Goal: Task Accomplishment & Management: Complete application form

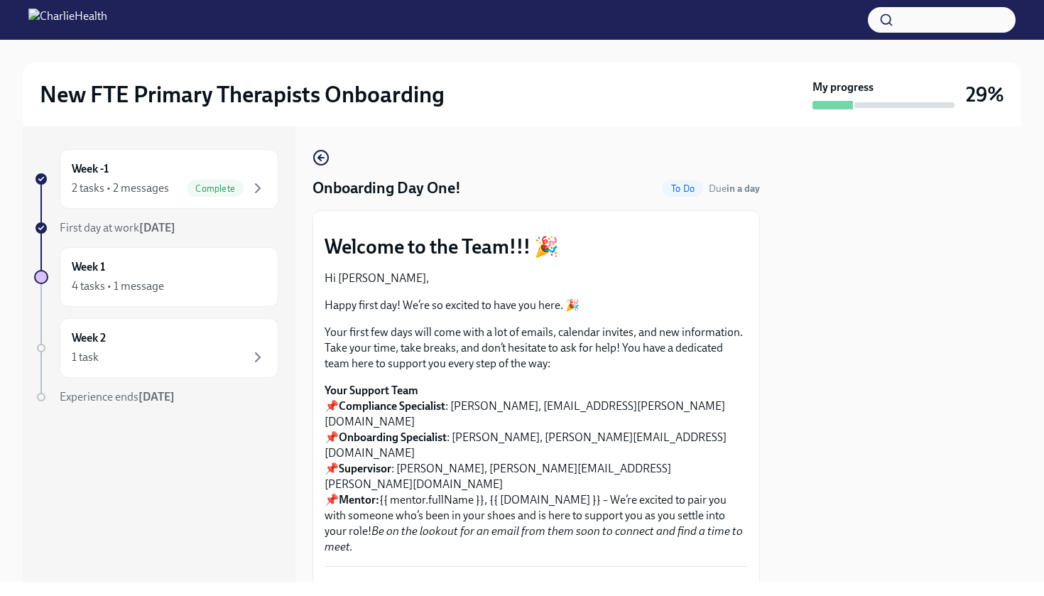
click at [906, 202] on div at bounding box center [899, 353] width 244 height 455
drag, startPoint x: 898, startPoint y: 216, endPoint x: 899, endPoint y: 201, distance: 15.0
click at [898, 217] on div at bounding box center [899, 353] width 244 height 455
click at [677, 222] on button "Zoom image" at bounding box center [536, 222] width 423 height 0
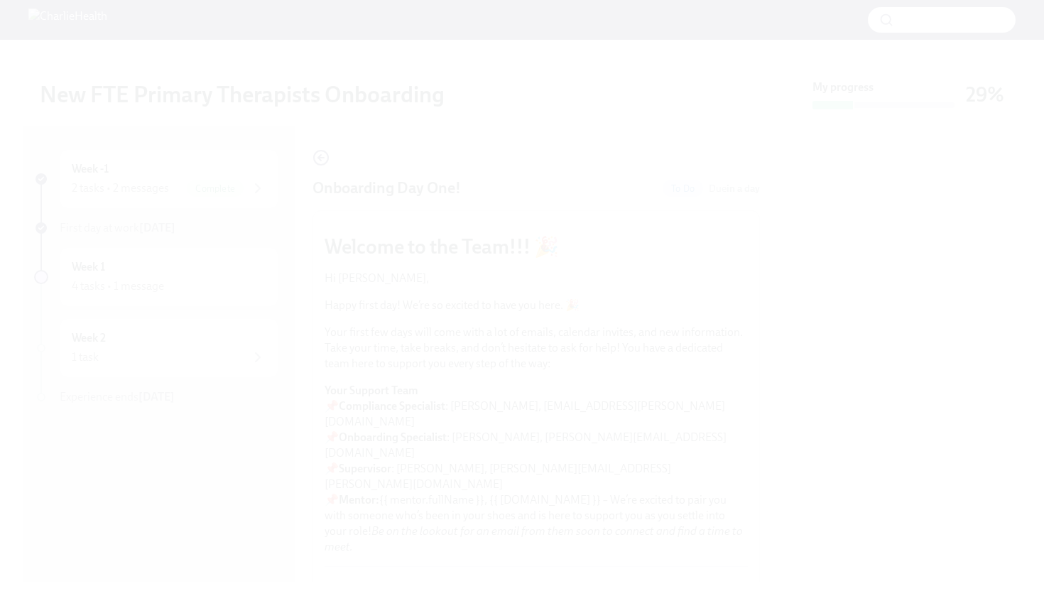
click at [677, 389] on button "Unzoom image" at bounding box center [522, 298] width 1044 height 596
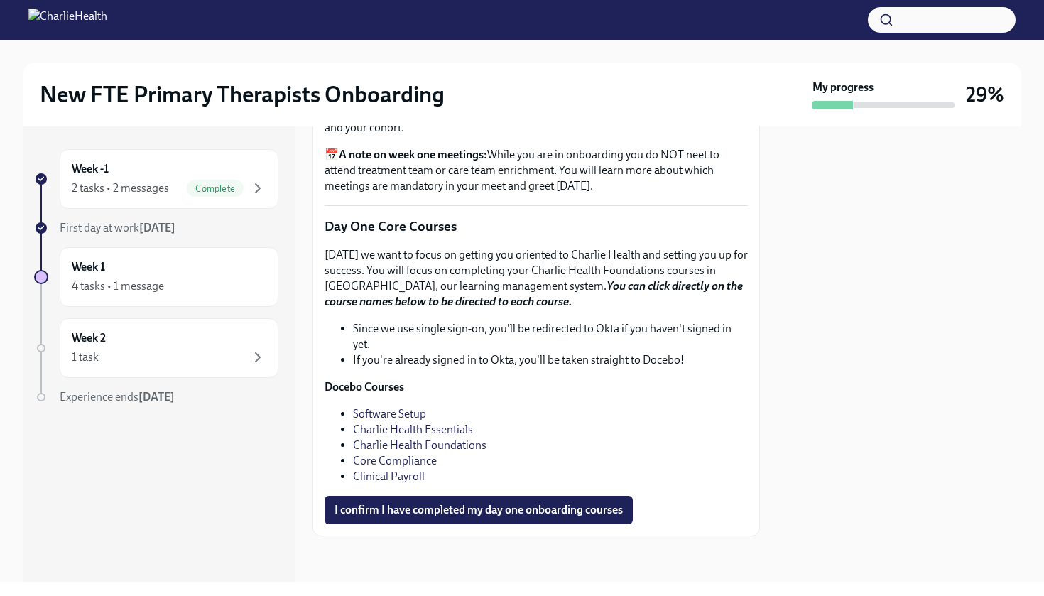
scroll to position [1900, 0]
click at [514, 514] on span "I confirm I have completed my day one onboarding courses" at bounding box center [479, 510] width 288 height 14
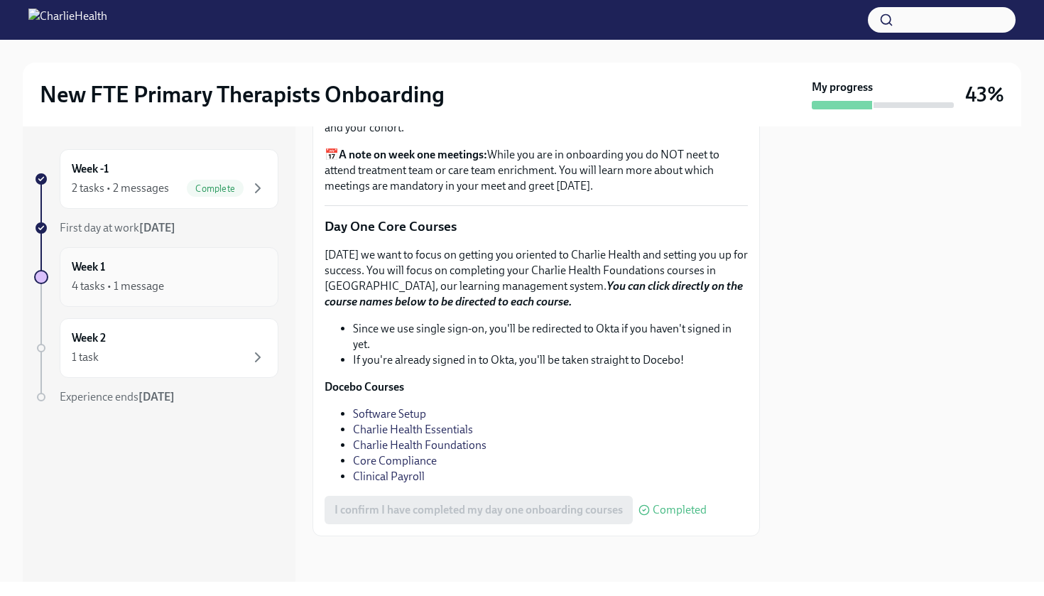
click at [220, 283] on div "4 tasks • 1 message" at bounding box center [169, 286] width 195 height 17
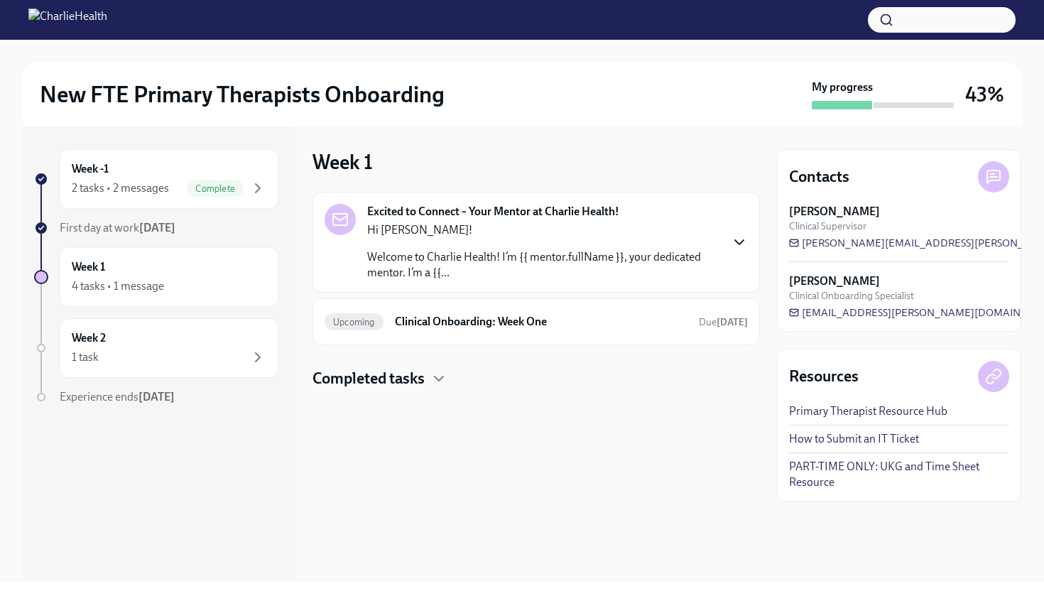
click at [734, 244] on icon "button" at bounding box center [739, 242] width 17 height 17
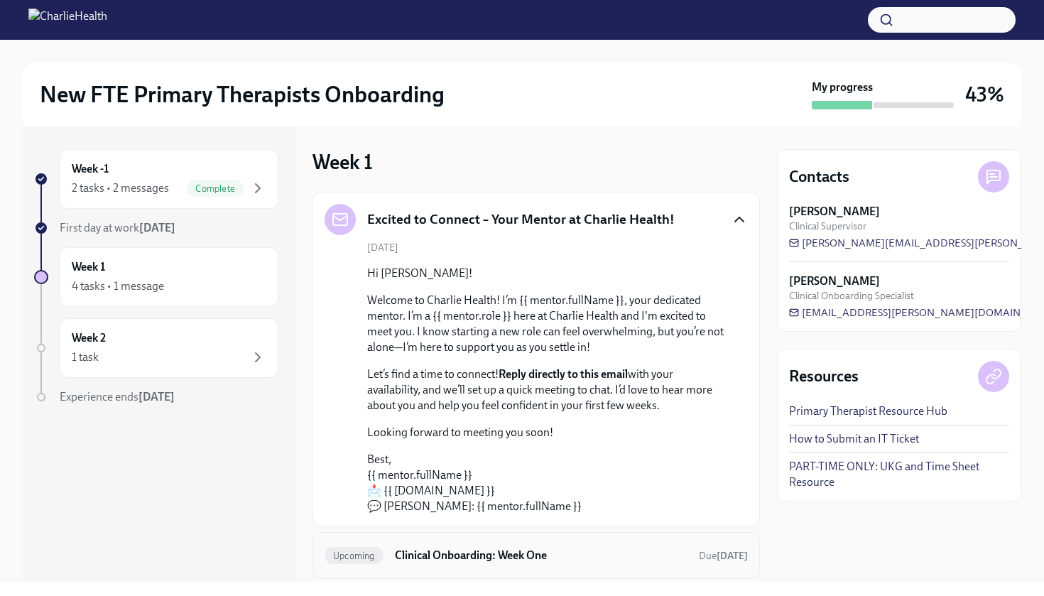
click at [517, 558] on h6 "Clinical Onboarding: Week One" at bounding box center [541, 556] width 293 height 16
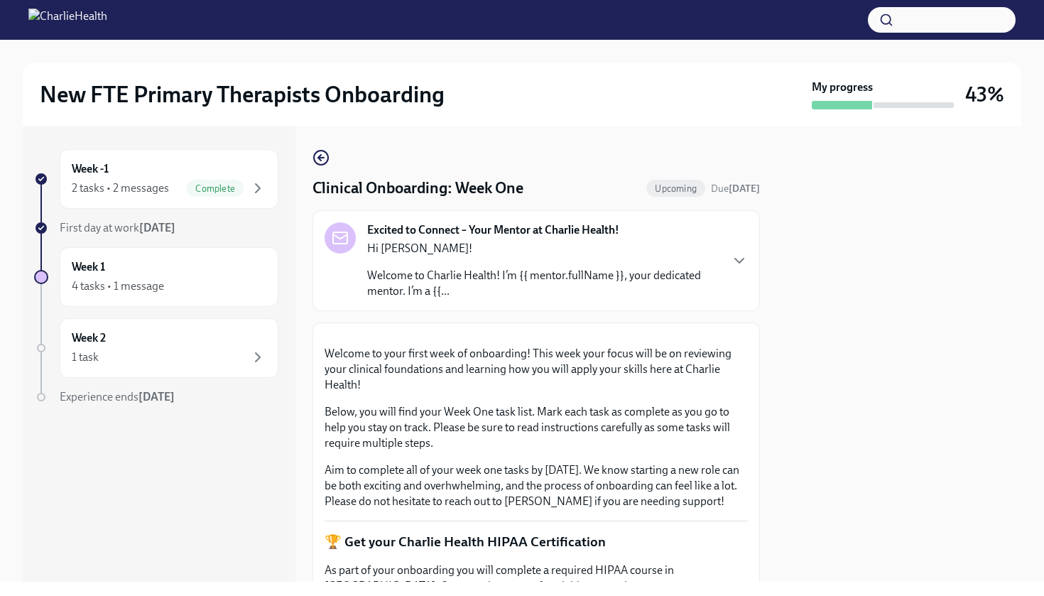
click at [683, 335] on button "Zoom image" at bounding box center [536, 335] width 423 height 0
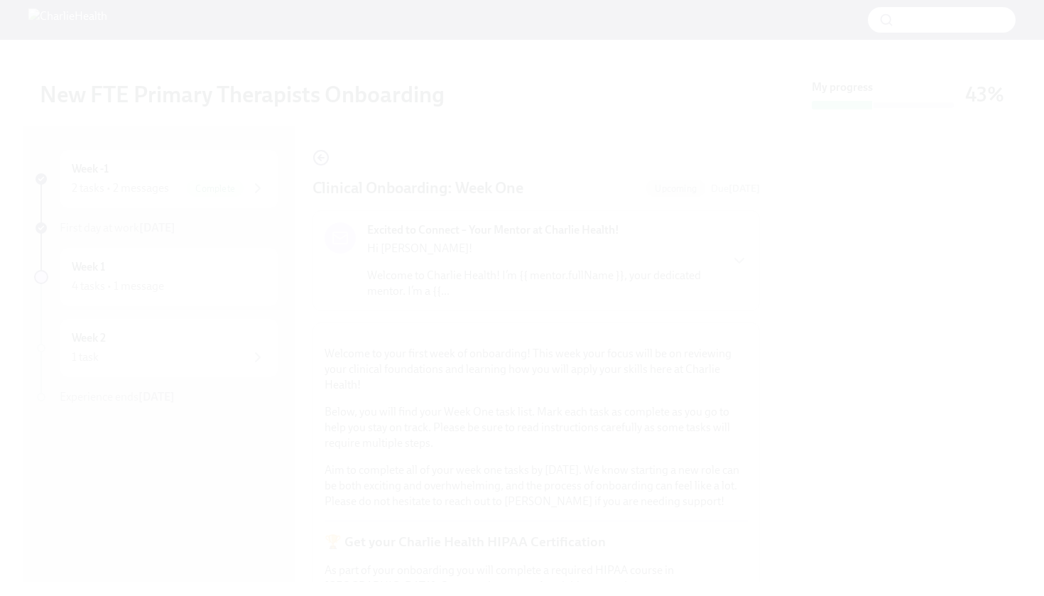
click at [683, 441] on button "Unzoom image" at bounding box center [522, 298] width 1044 height 596
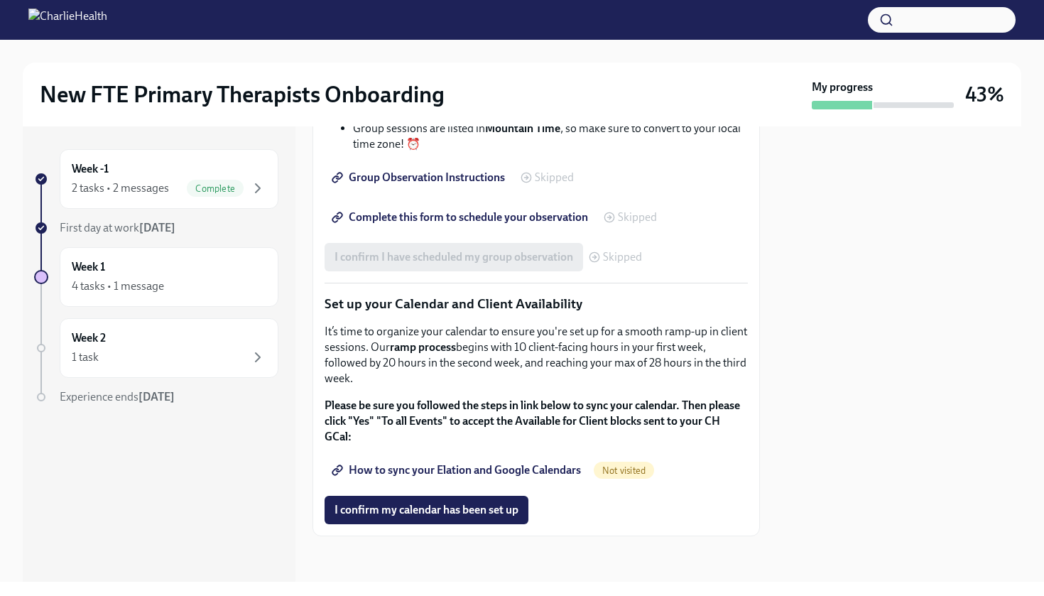
scroll to position [2208, 0]
click at [256, 188] on icon "button" at bounding box center [257, 188] width 17 height 17
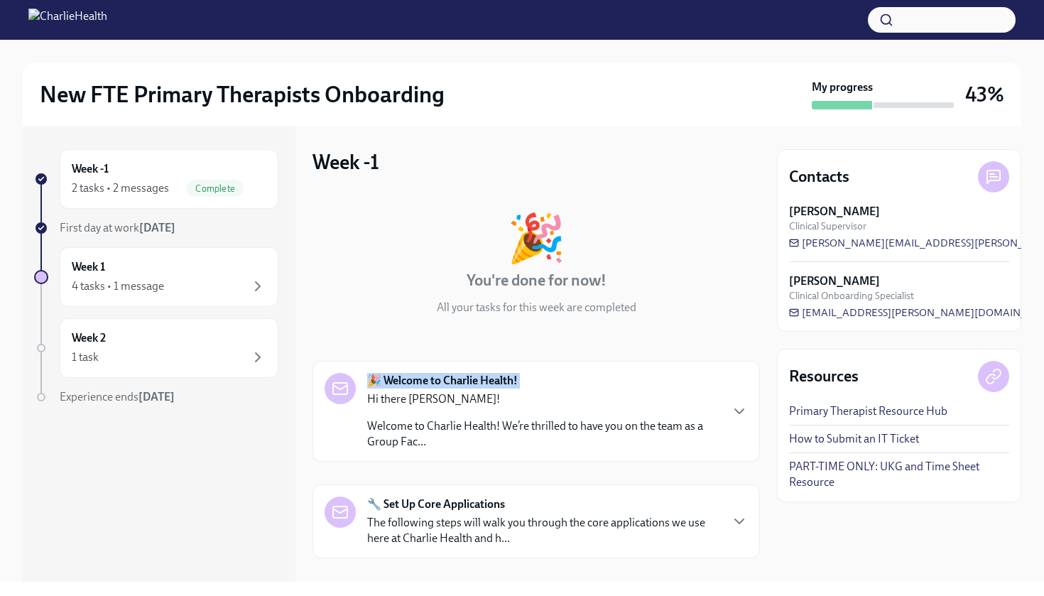
drag, startPoint x: 689, startPoint y: 338, endPoint x: 688, endPoint y: 346, distance: 7.8
click at [688, 346] on div "🎉 You're done for now! All your tasks for this week are completed 🎉 Welcome to …" at bounding box center [537, 455] width 448 height 527
click at [740, 522] on icon "button" at bounding box center [739, 521] width 9 height 4
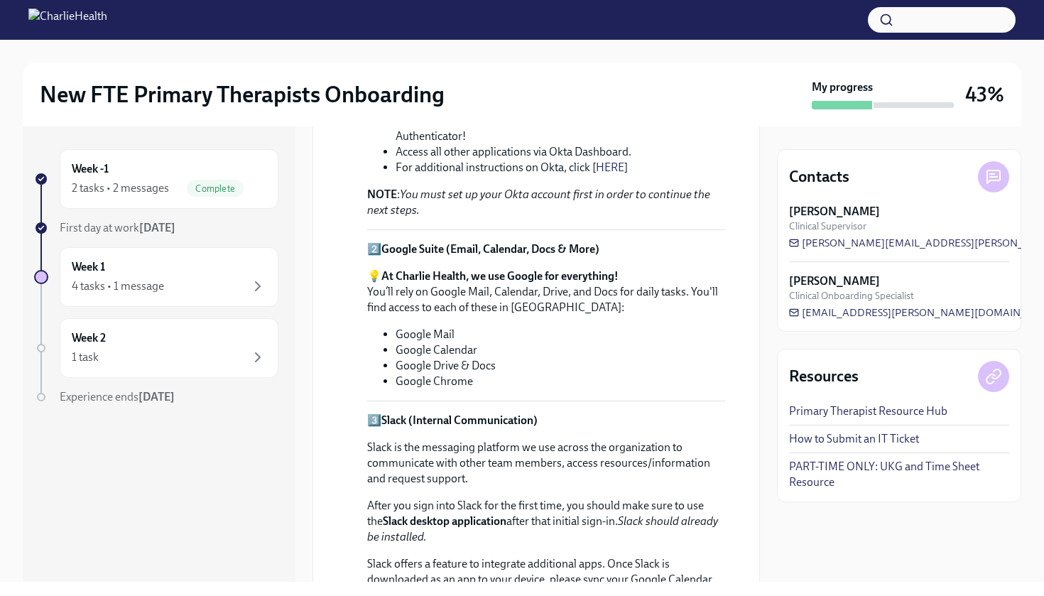
scroll to position [553, 0]
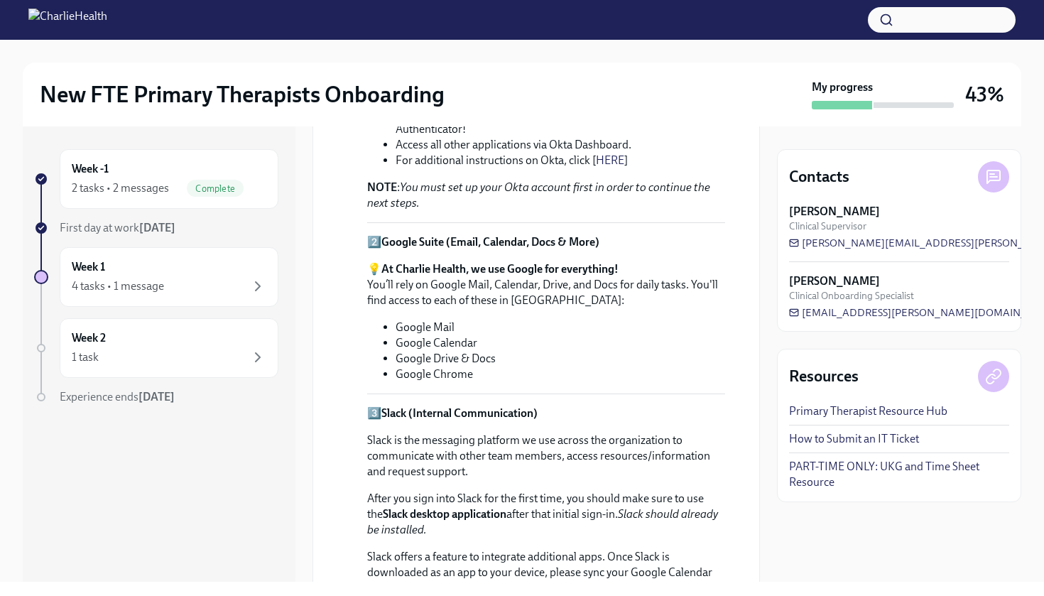
click at [416, 351] on li "Google Drive & Docs" at bounding box center [561, 359] width 330 height 16
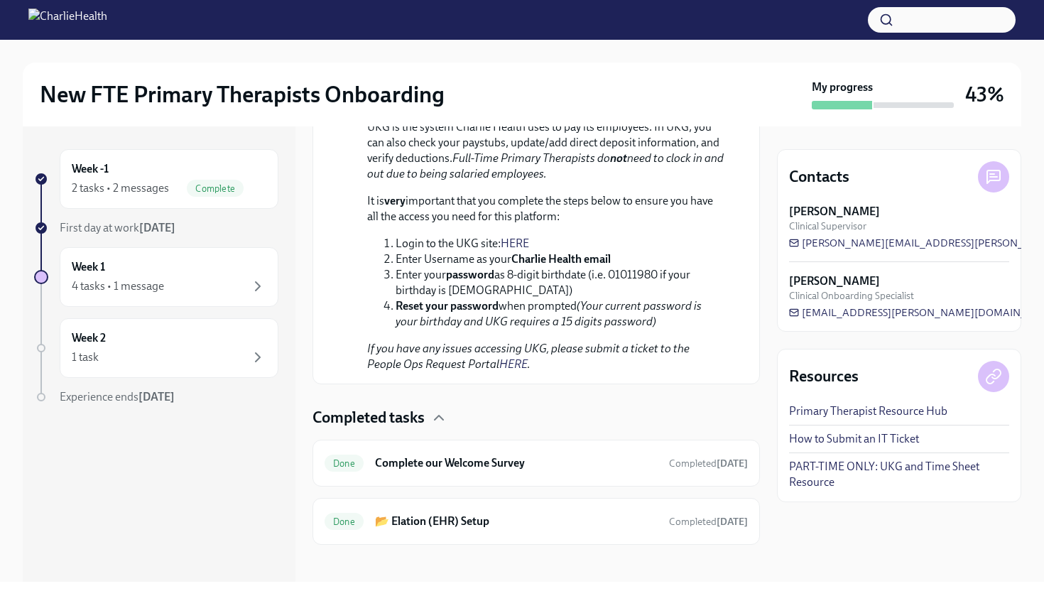
scroll to position [1225, 0]
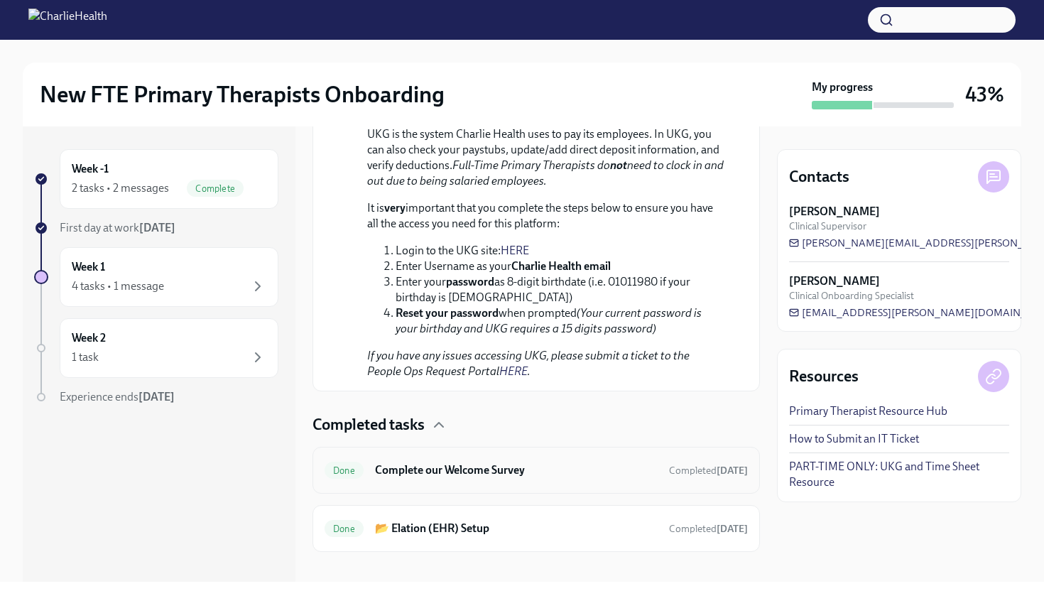
click at [418, 462] on h6 "Complete our Welcome Survey" at bounding box center [516, 470] width 283 height 16
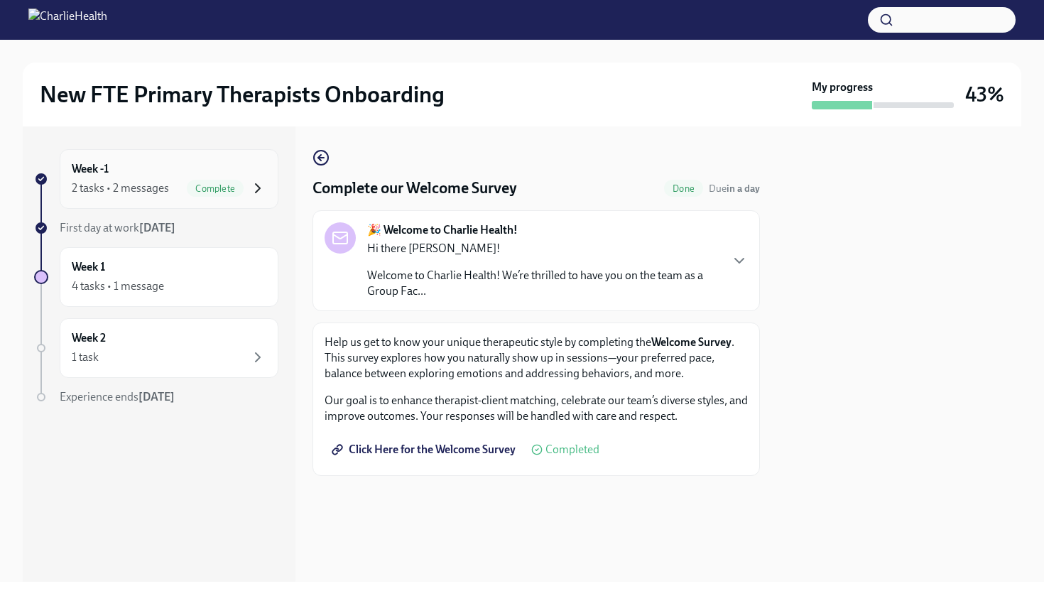
click at [253, 192] on icon "button" at bounding box center [257, 188] width 17 height 17
